Goal: Task Accomplishment & Management: Complete application form

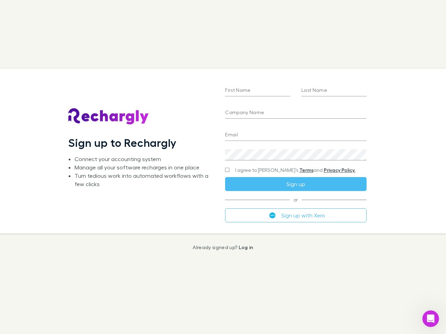
click at [223, 167] on div "First Name Last Name Company Name Email Create a password I agree to Rechargly’…" at bounding box center [295, 151] width 152 height 165
click at [257, 91] on input "First Name" at bounding box center [257, 90] width 65 height 11
click at [334, 91] on input "Last Name" at bounding box center [333, 90] width 65 height 11
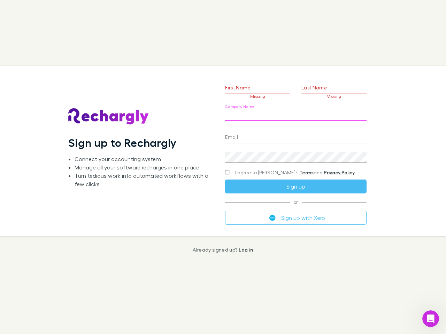
click at [295, 113] on input "Company Name" at bounding box center [295, 115] width 141 height 11
click at [295, 135] on input "Email" at bounding box center [295, 137] width 141 height 11
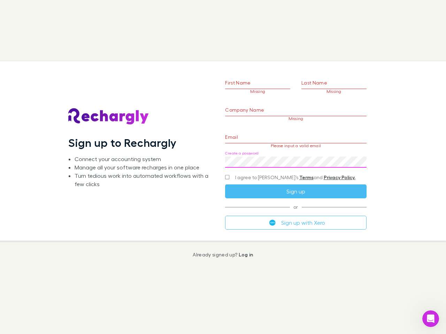
click at [295, 155] on div "Create a password" at bounding box center [295, 159] width 141 height 17
click at [282, 170] on form "First Name Missing Last Name Missing Company Name Missing Email Please input a …" at bounding box center [295, 143] width 141 height 174
